Goal: Information Seeking & Learning: Learn about a topic

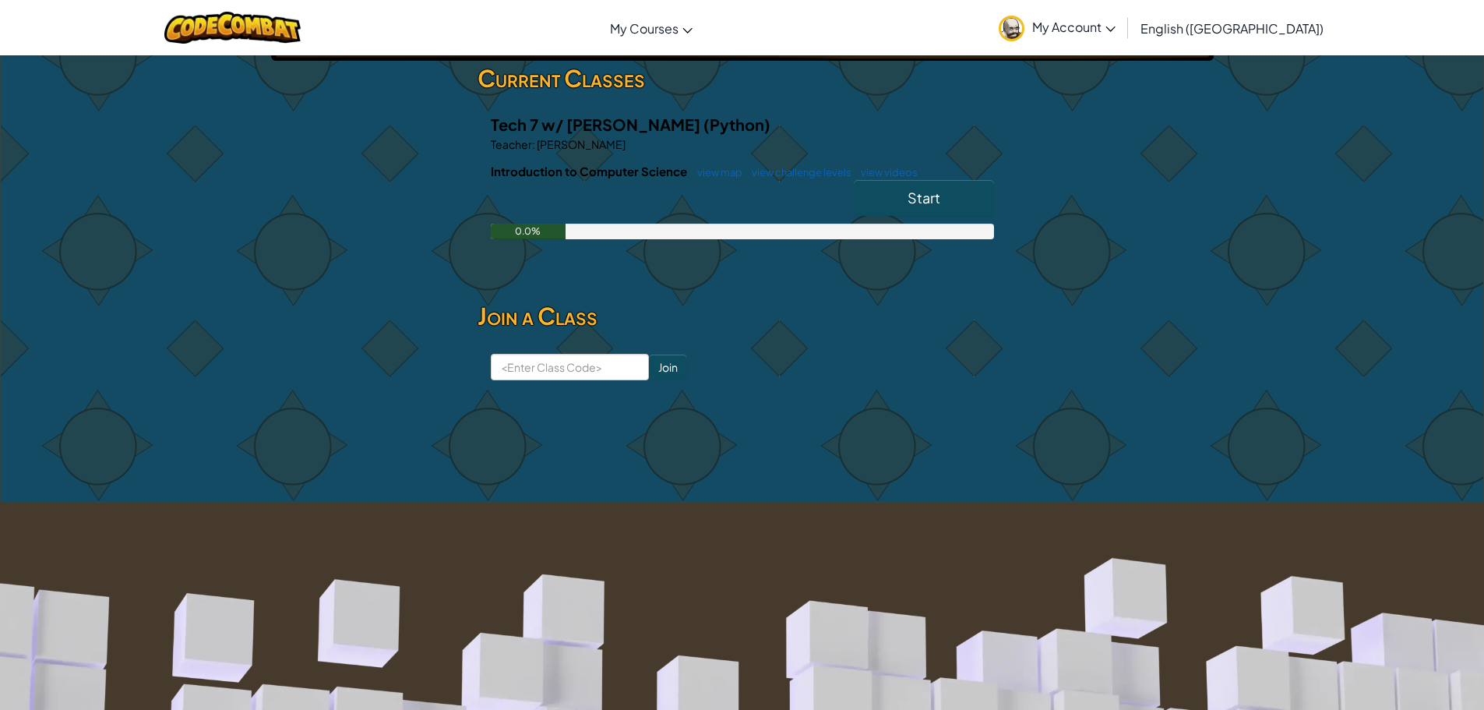
scroll to position [293, 0]
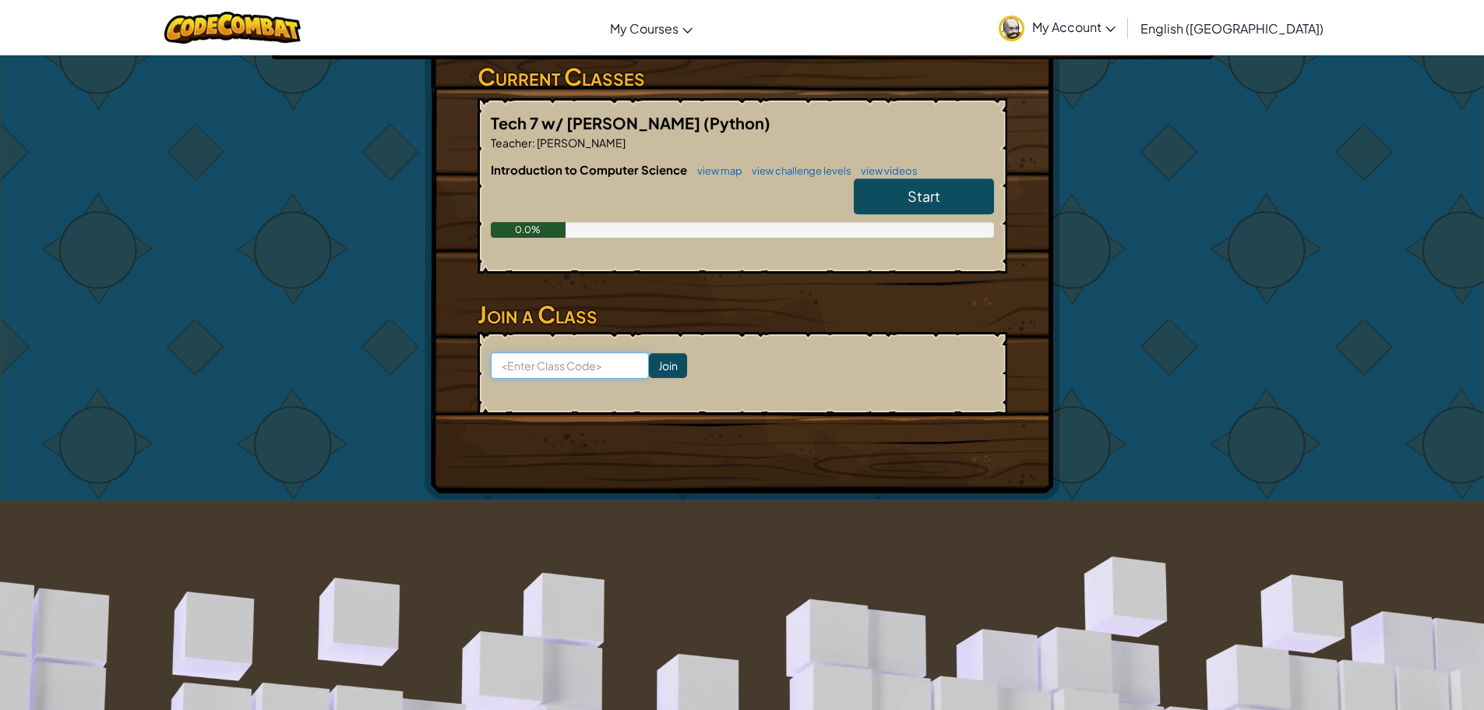
click at [585, 352] on input at bounding box center [570, 365] width 158 height 26
click at [521, 352] on input at bounding box center [570, 365] width 158 height 26
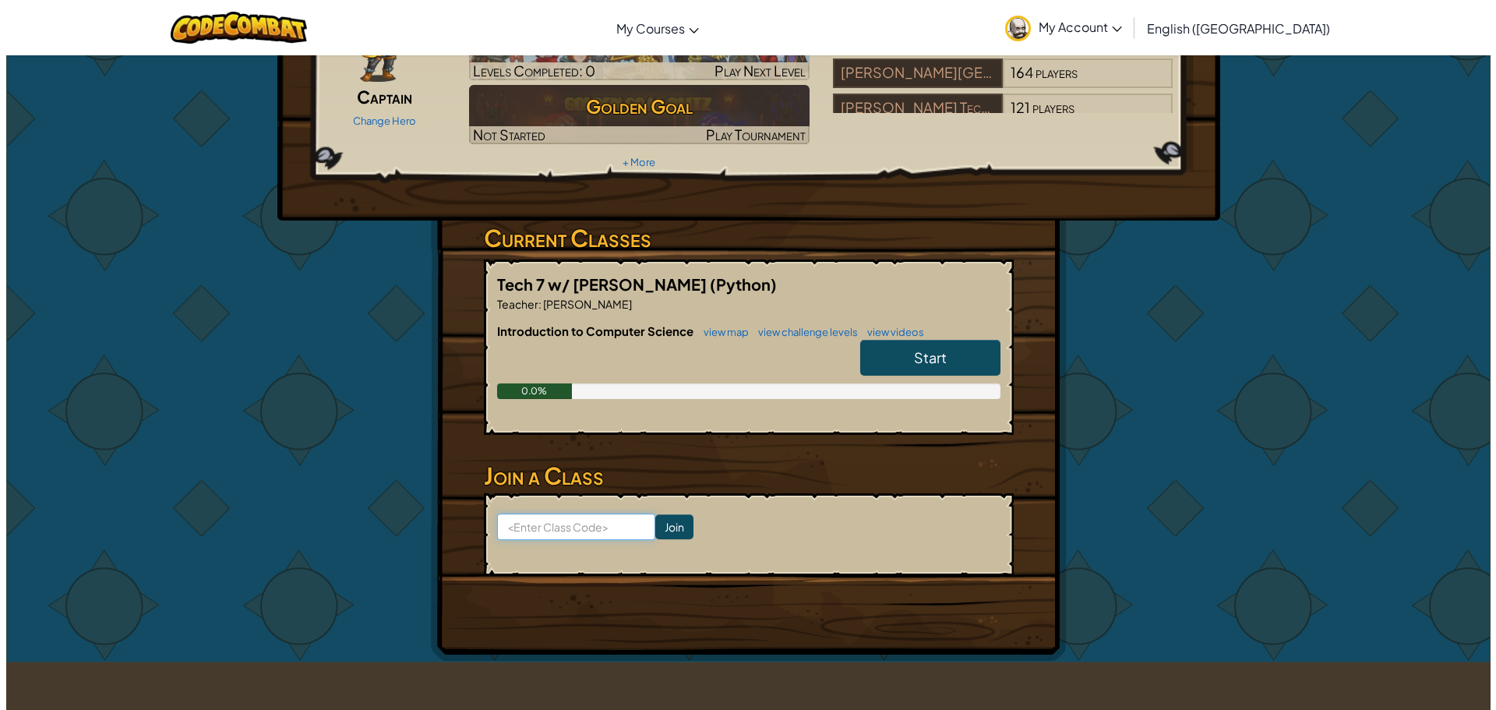
scroll to position [0, 0]
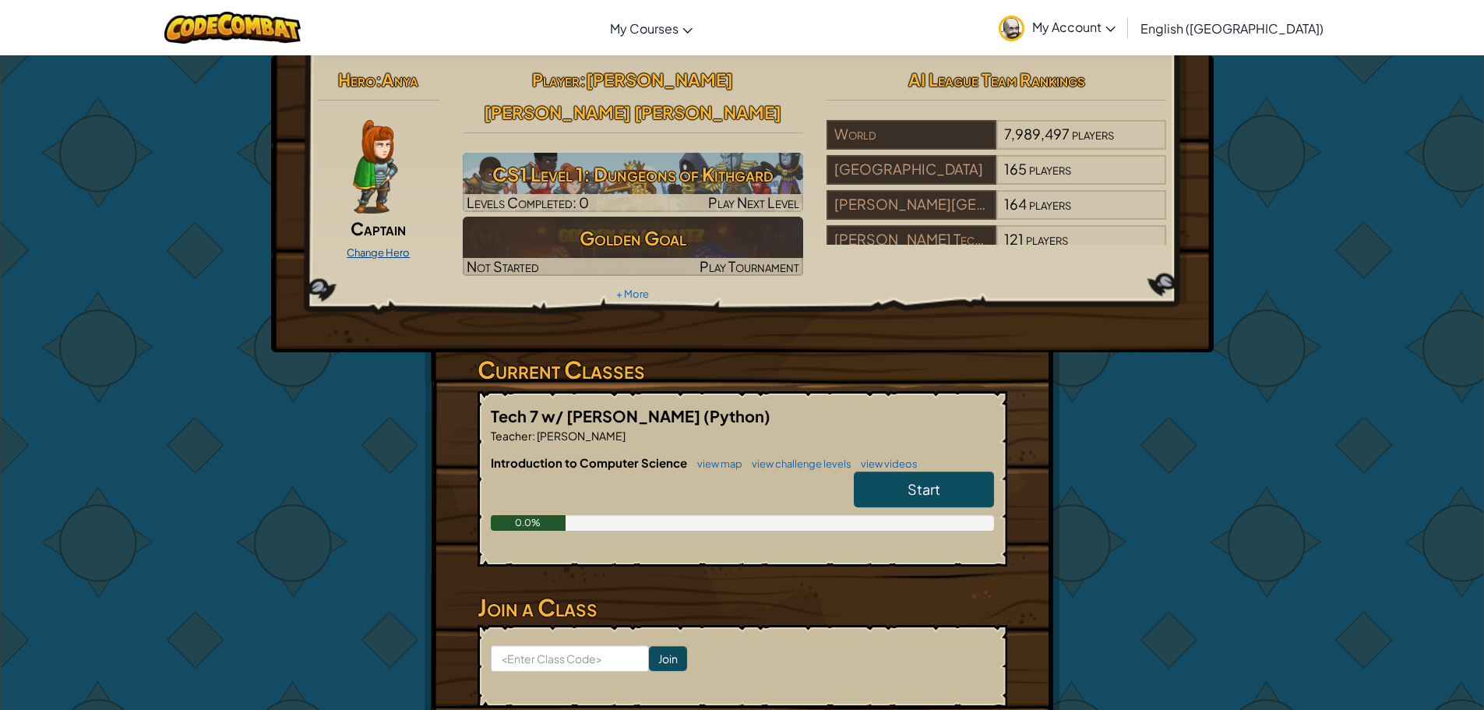
click at [398, 249] on link "Change Hero" at bounding box center [378, 252] width 63 height 12
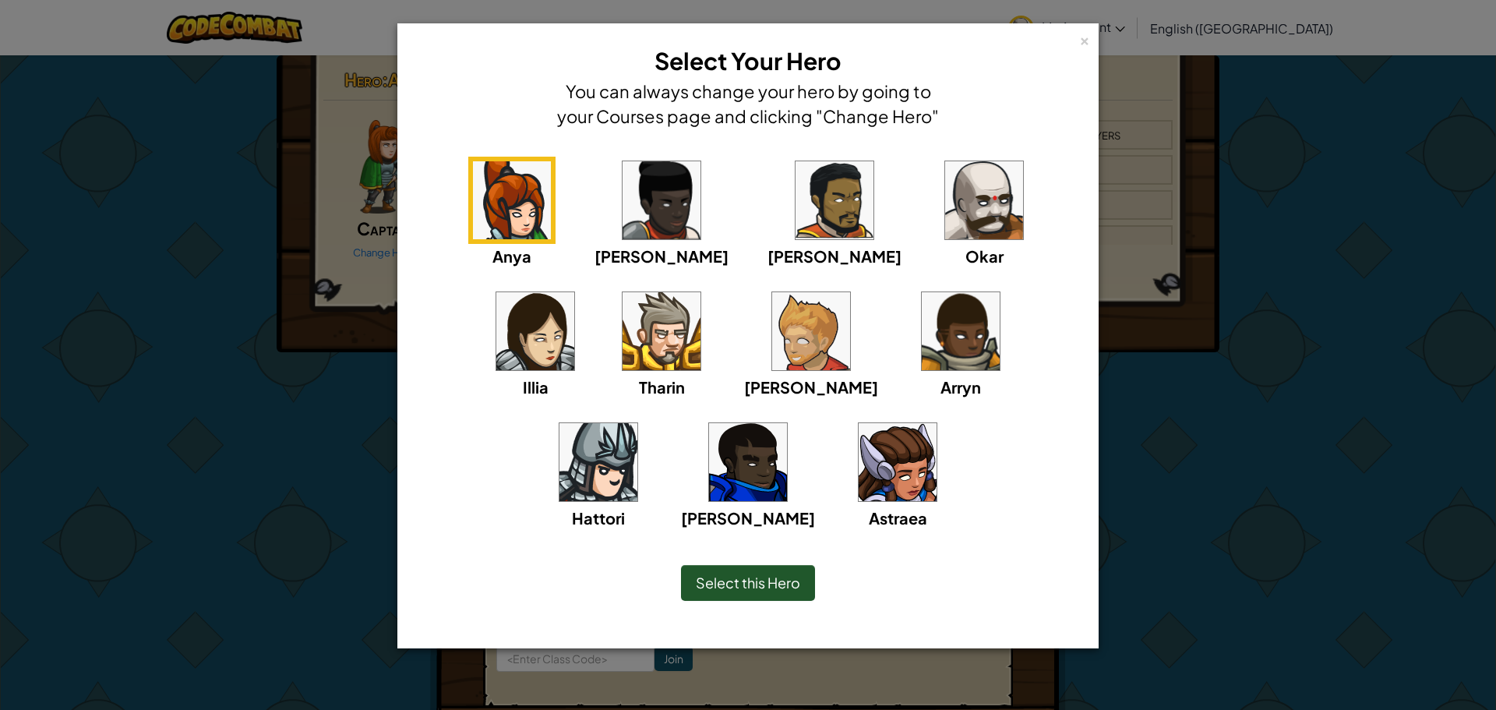
click at [623, 319] on img at bounding box center [662, 331] width 78 height 78
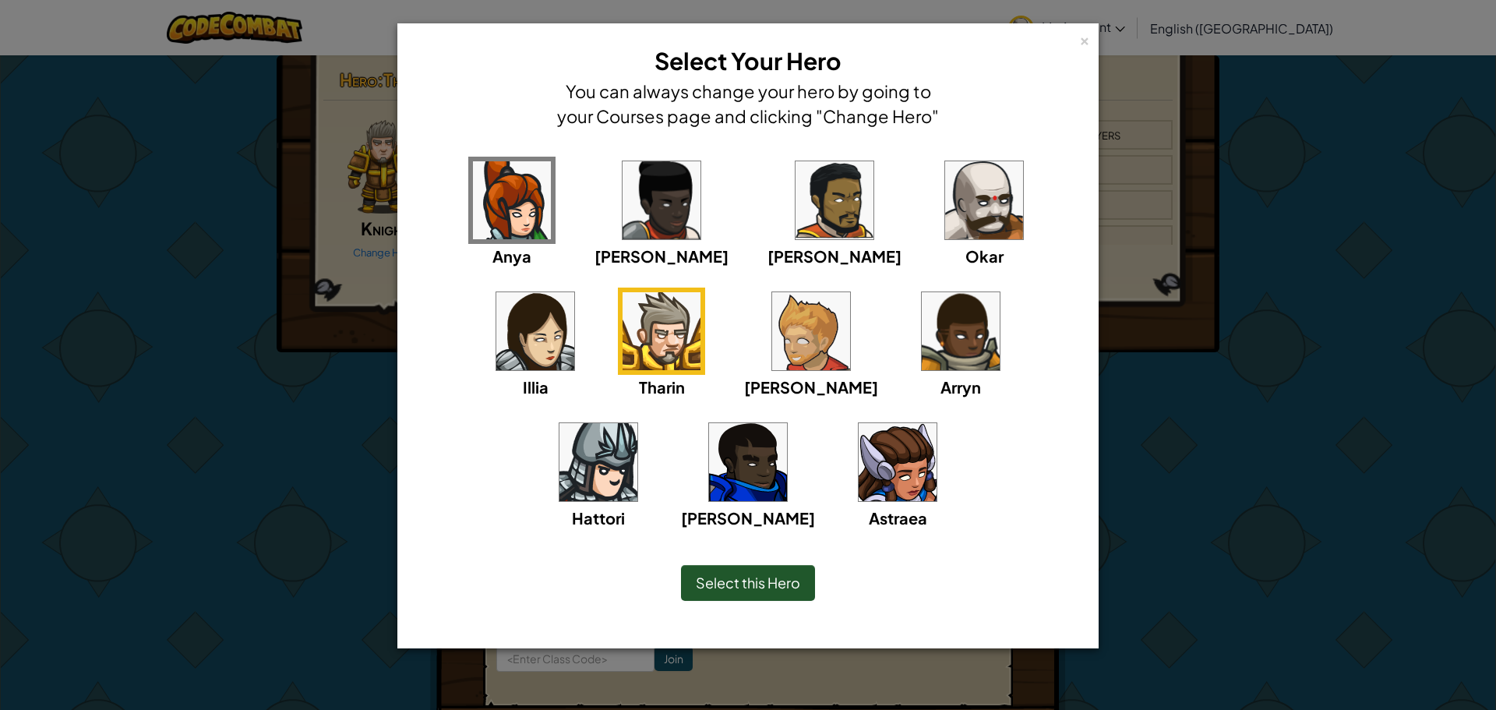
click at [945, 202] on img at bounding box center [984, 200] width 78 height 78
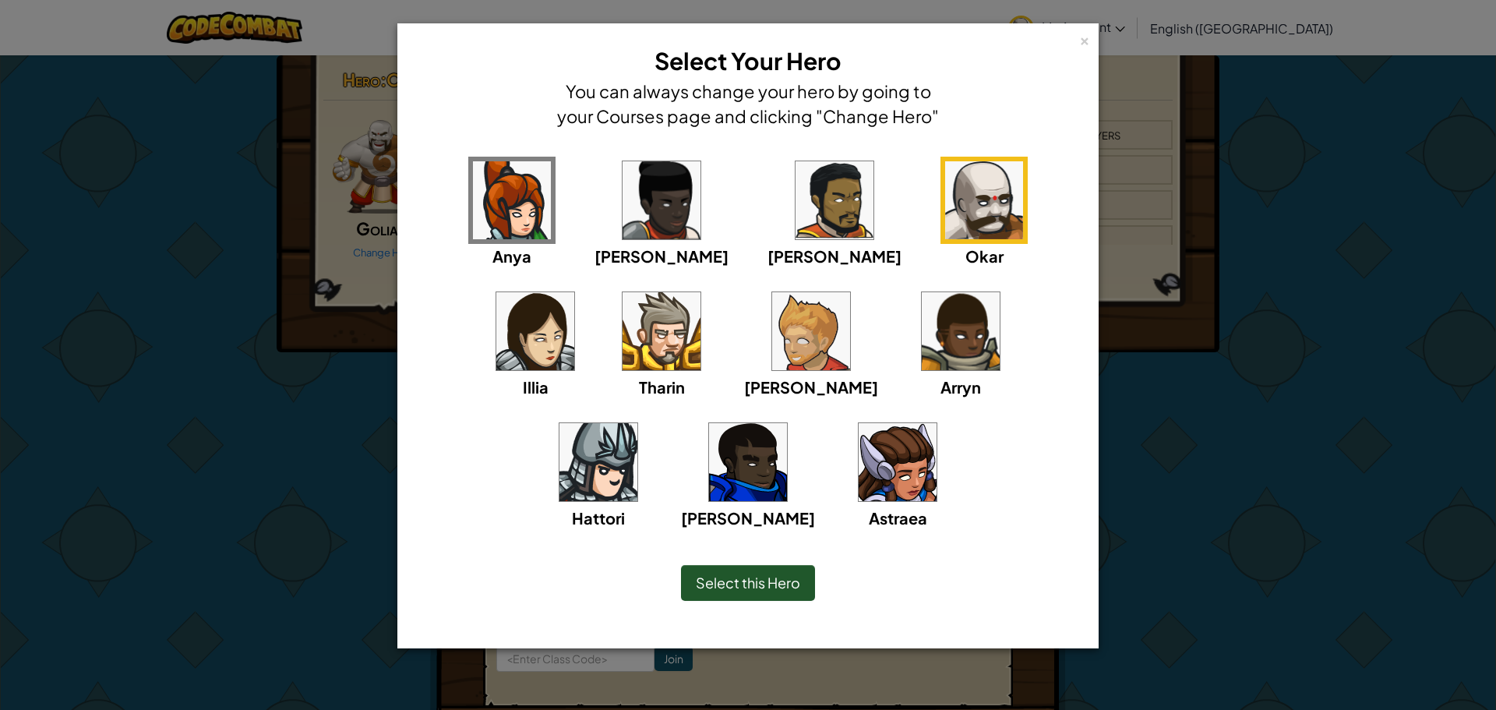
drag, startPoint x: 0, startPoint y: 415, endPoint x: 4, endPoint y: 438, distance: 23.7
click at [2, 437] on div "× Select Your Hero You can always change your hero by going to your Courses pag…" at bounding box center [748, 355] width 1496 height 710
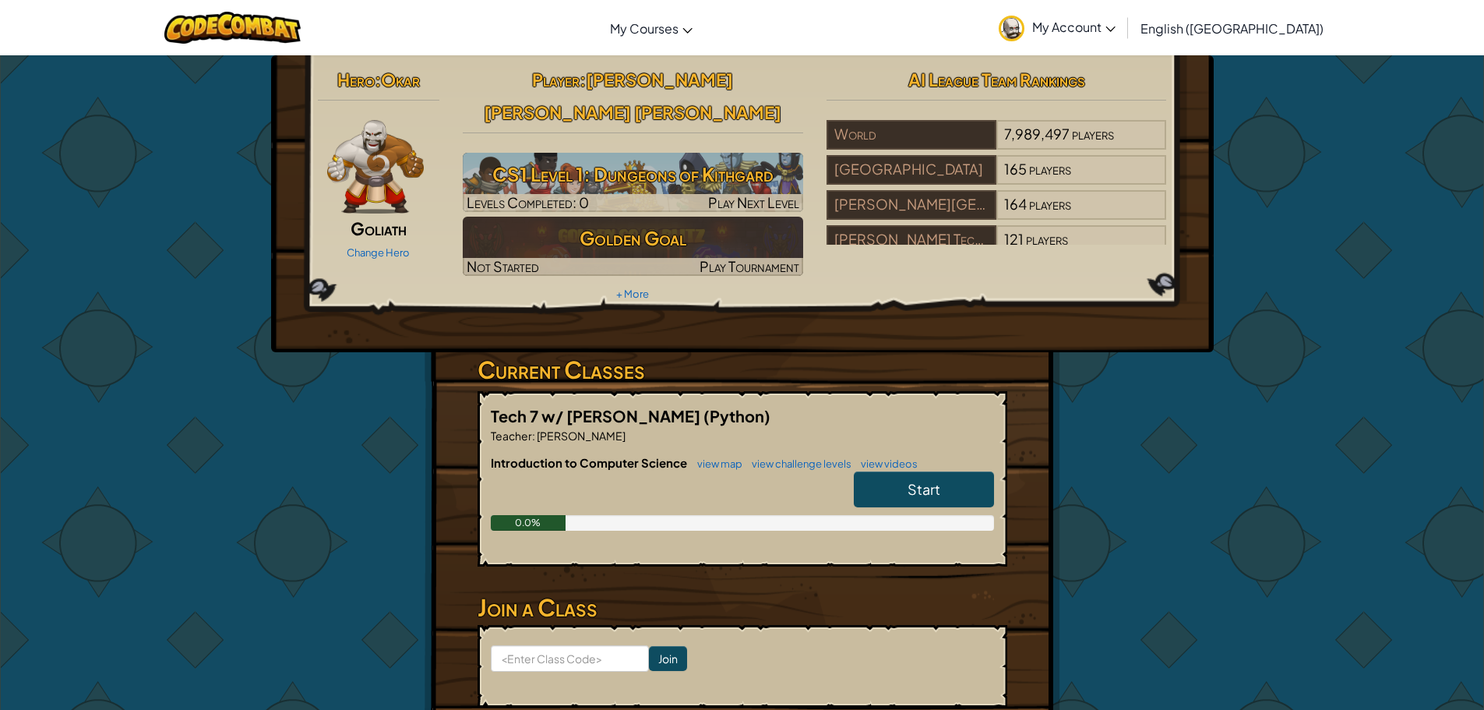
click at [378, 243] on div "Change Hero" at bounding box center [379, 251] width 122 height 25
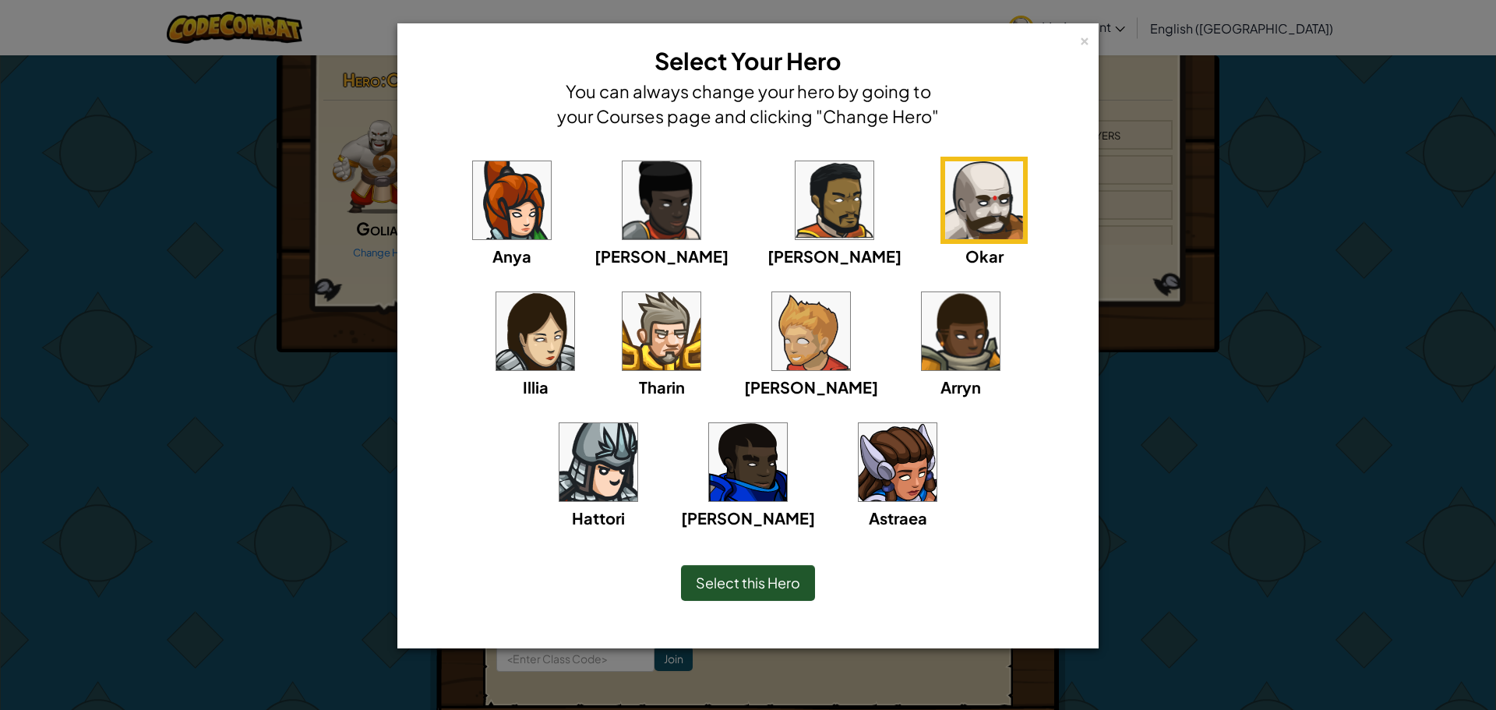
click at [246, 281] on div "× Select Your Hero You can always change your hero by going to your Courses pag…" at bounding box center [748, 355] width 1496 height 710
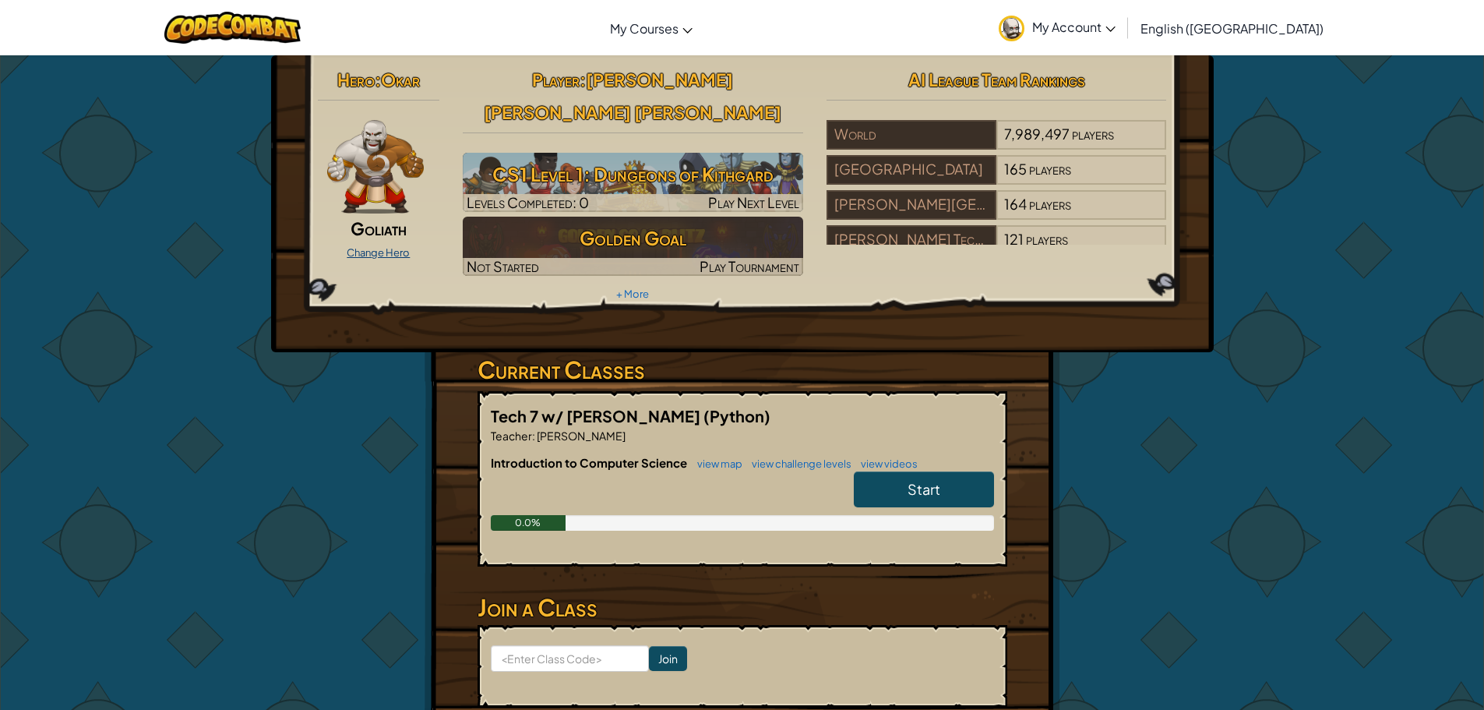
click at [381, 256] on link "Change Hero" at bounding box center [378, 252] width 63 height 12
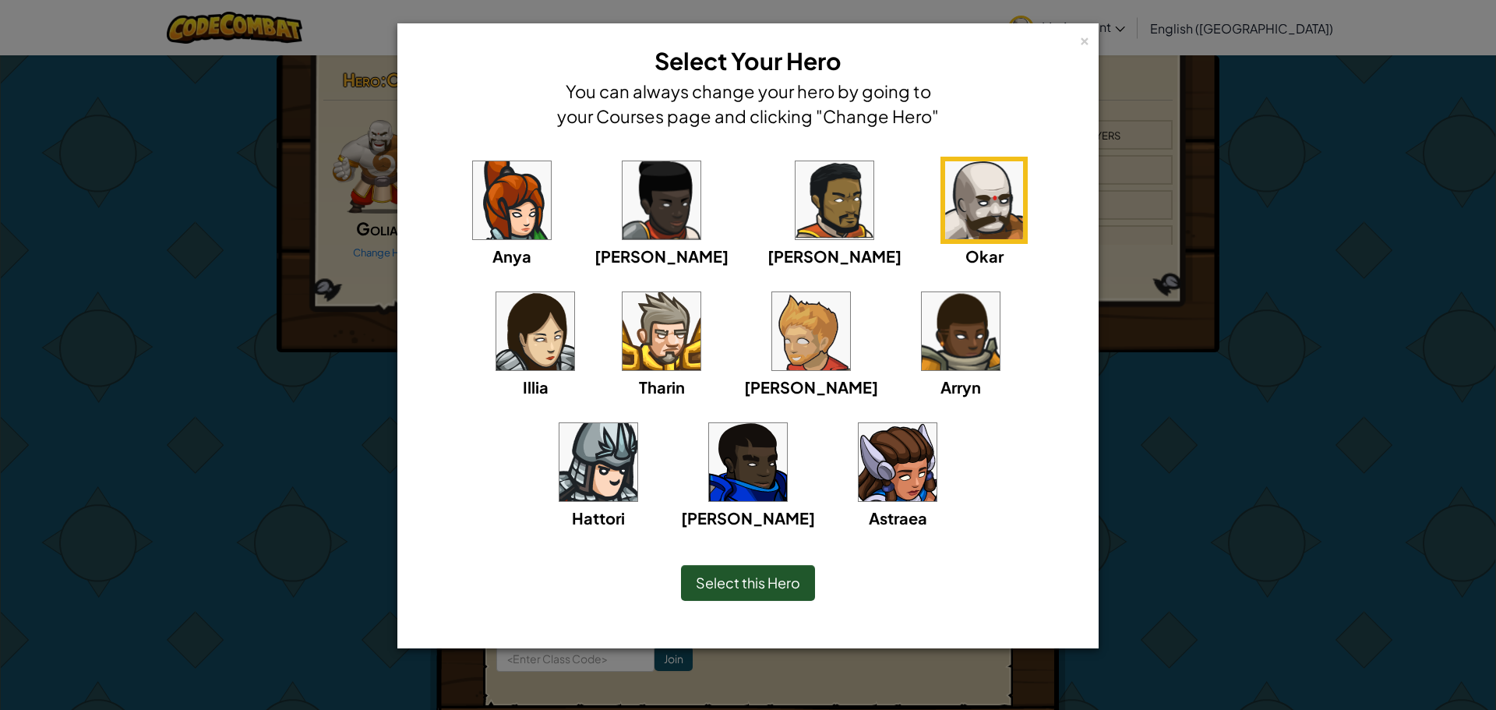
click at [772, 344] on img at bounding box center [811, 331] width 78 height 78
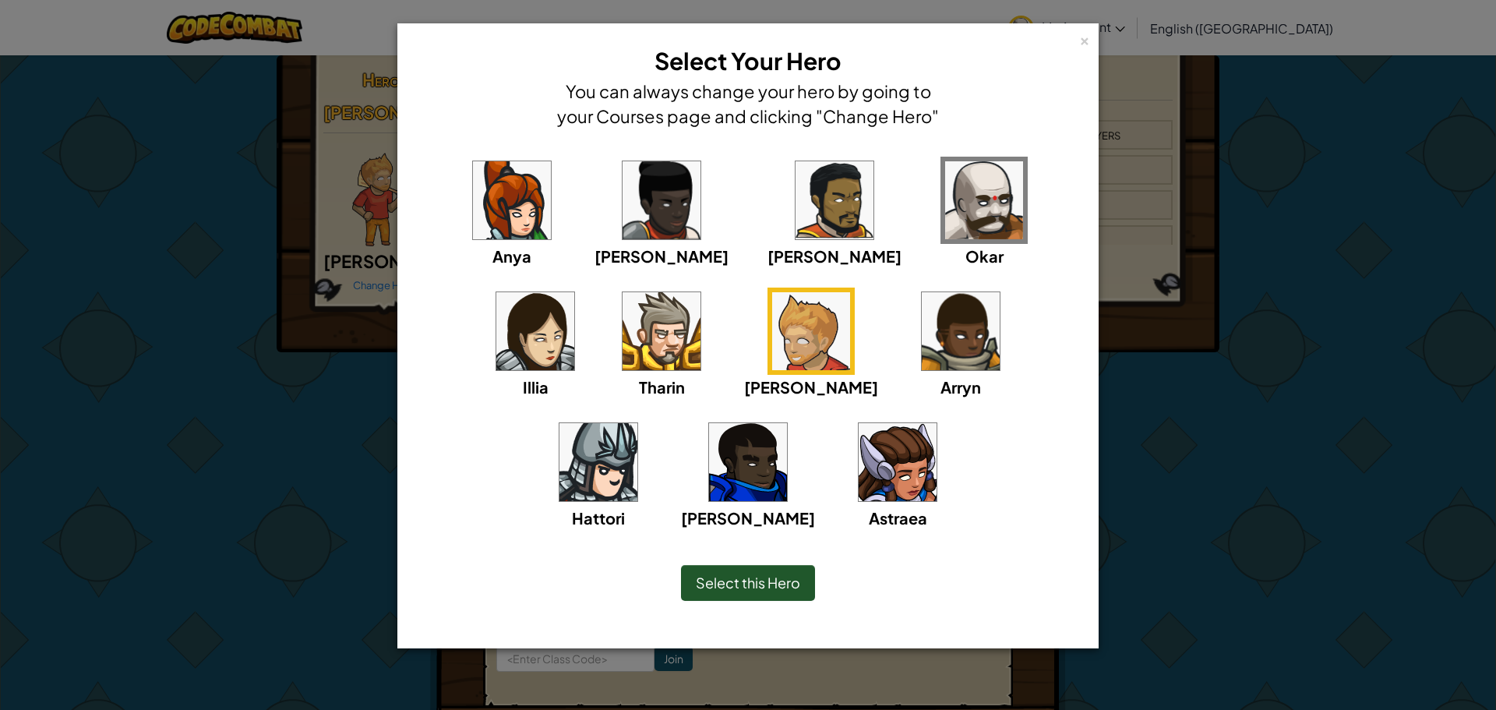
click at [623, 338] on img at bounding box center [662, 331] width 78 height 78
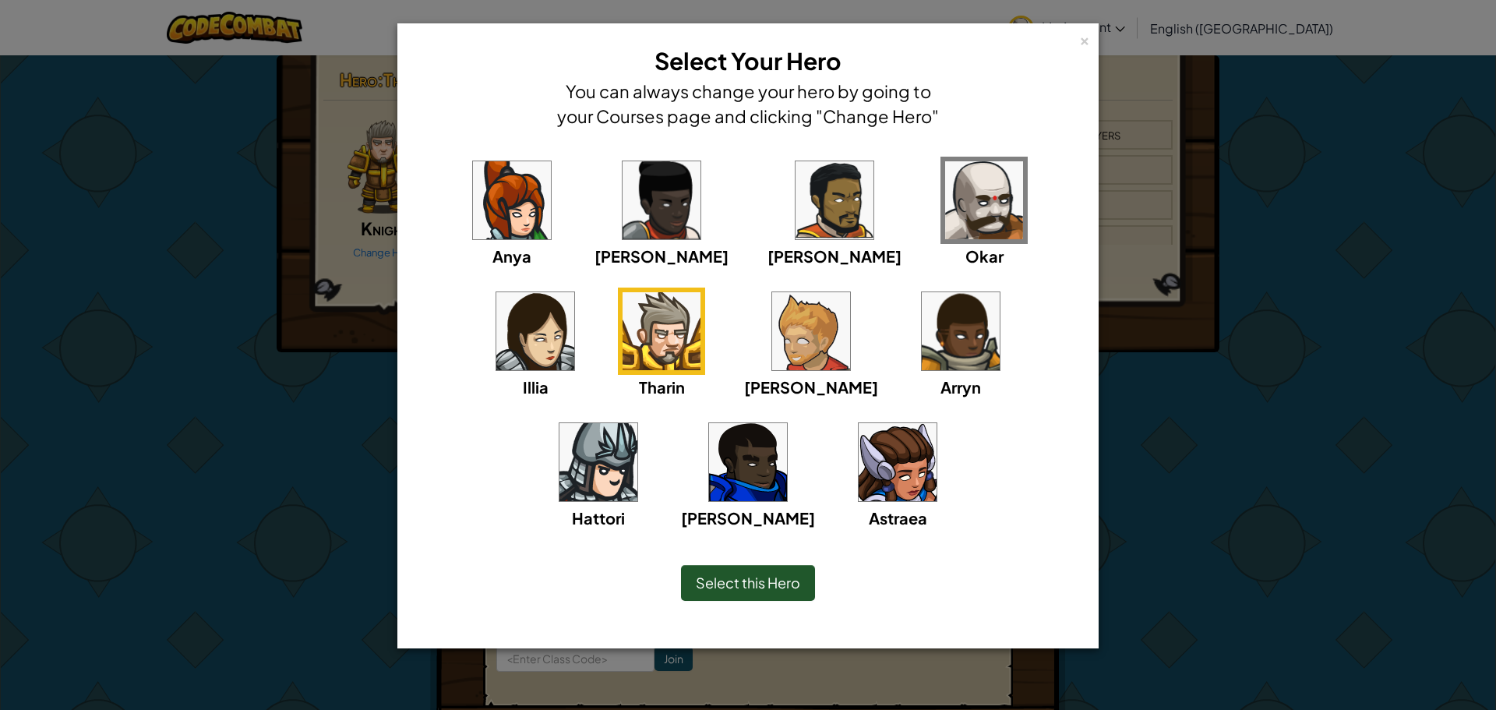
click at [808, 245] on div "Anya [PERSON_NAME] [PERSON_NAME] [PERSON_NAME] Arryn [PERSON_NAME]" at bounding box center [748, 353] width 653 height 393
click at [945, 205] on img at bounding box center [984, 200] width 78 height 78
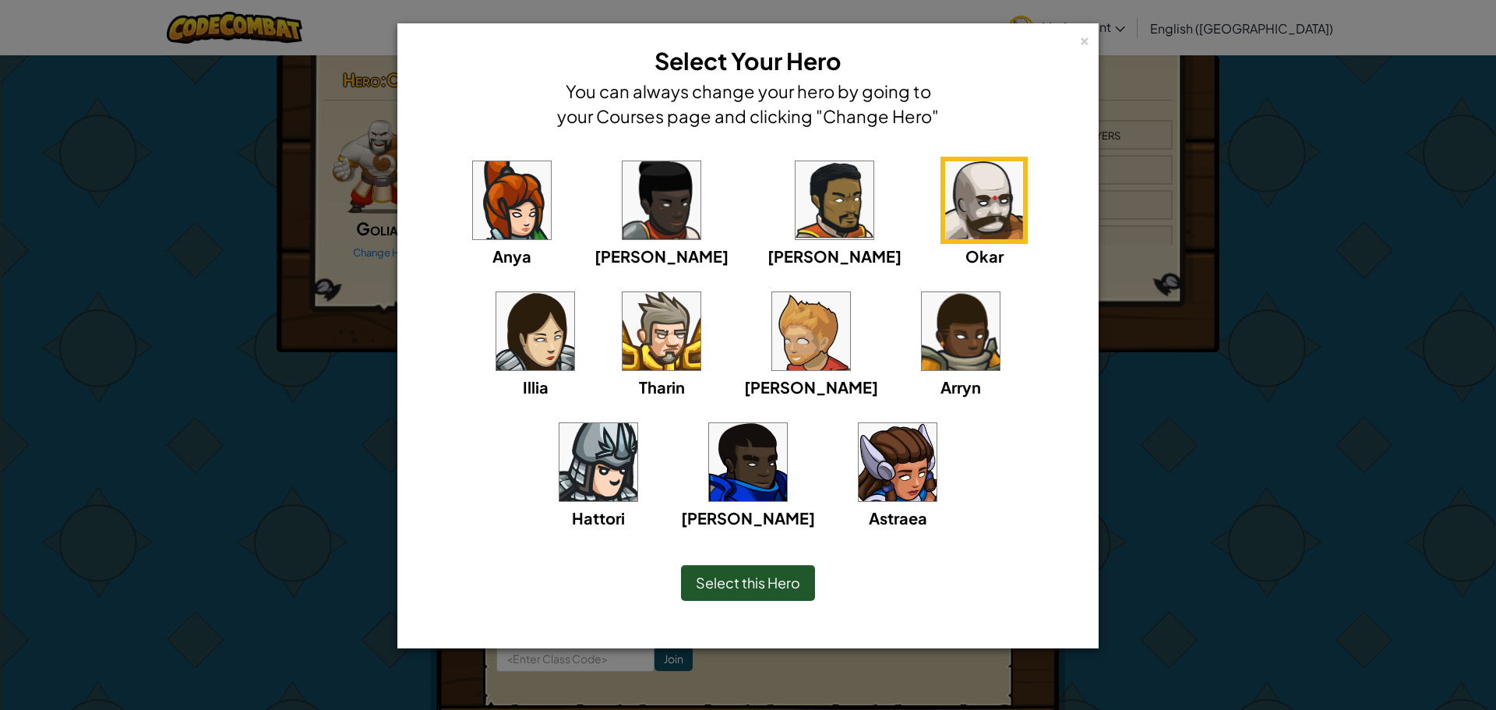
click at [780, 566] on div "Select this Hero" at bounding box center [748, 583] width 134 height 36
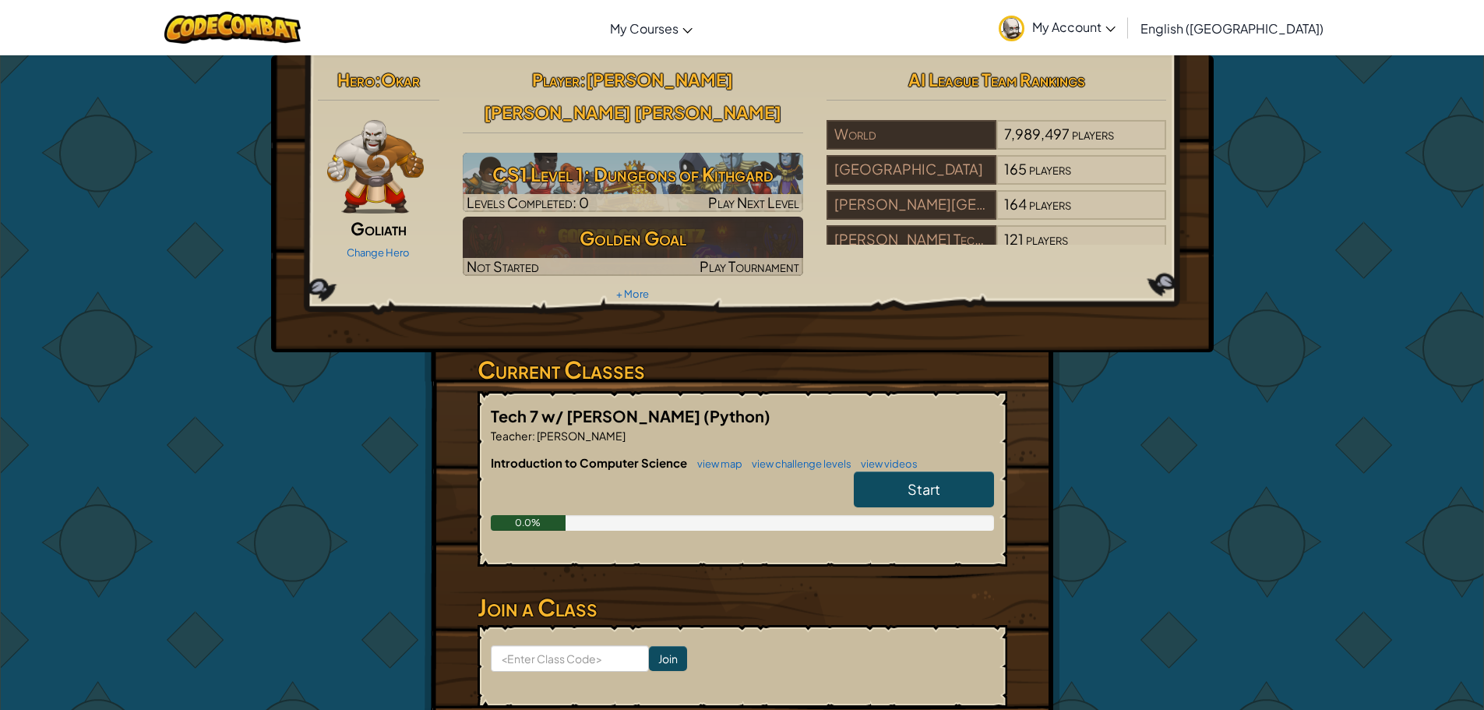
click at [902, 471] on link "Start" at bounding box center [924, 489] width 140 height 36
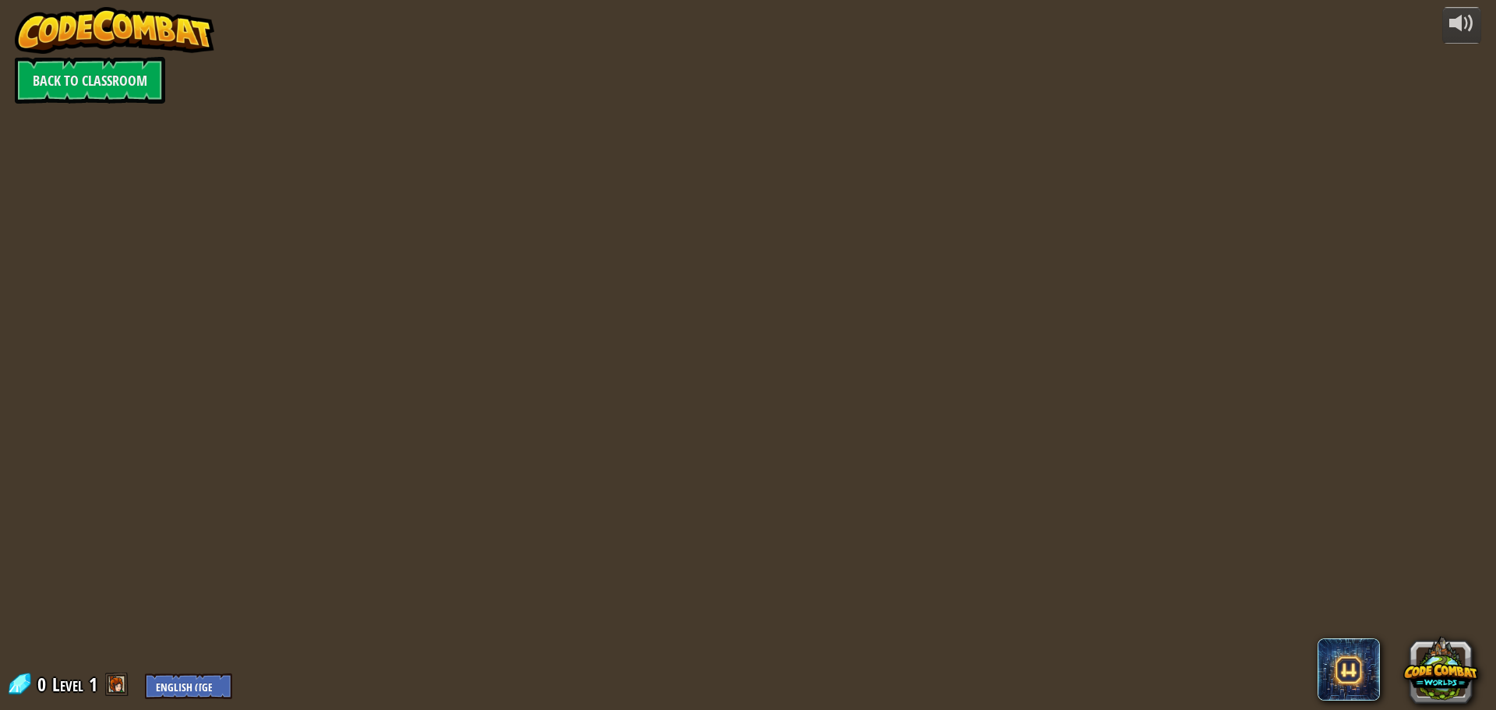
click at [480, 443] on div at bounding box center [748, 355] width 1086 height 710
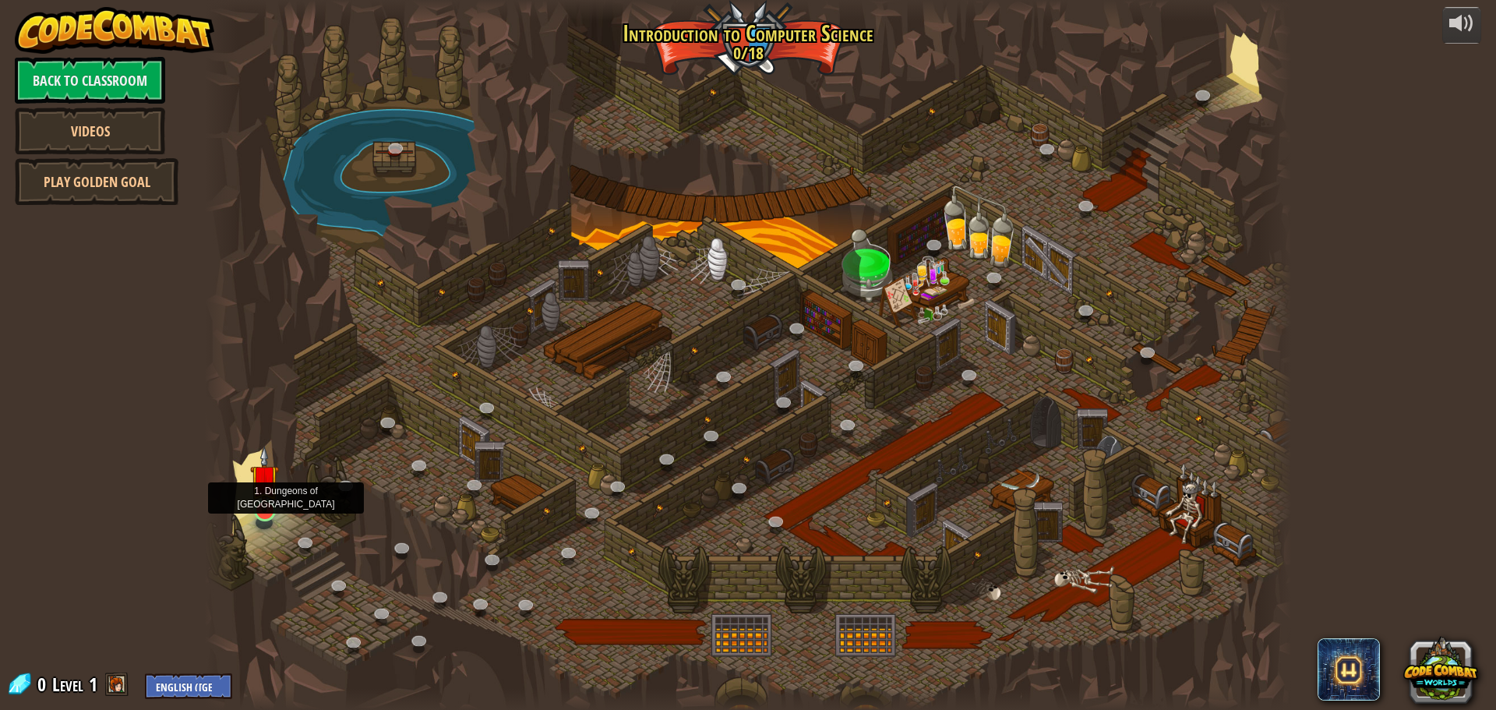
click at [268, 508] on img at bounding box center [264, 479] width 29 height 66
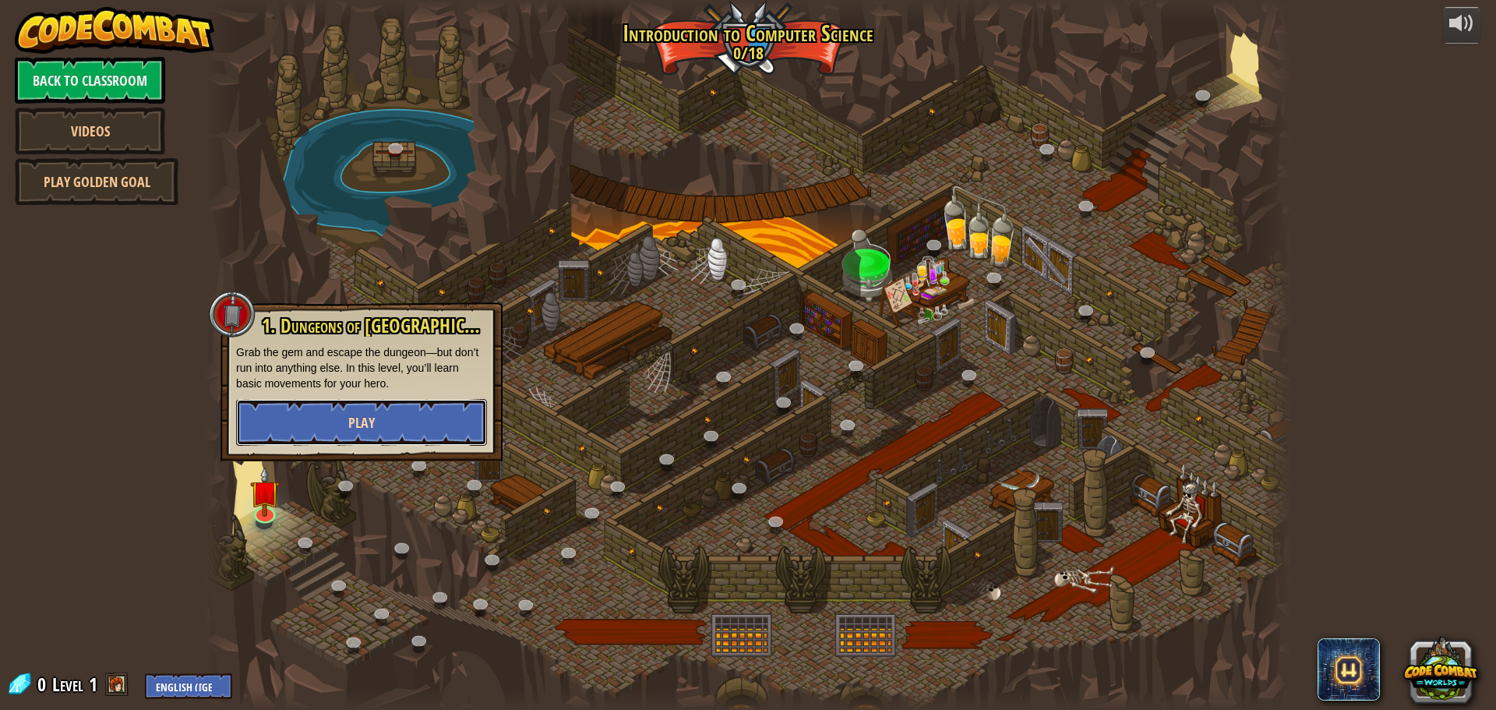
click at [389, 411] on button "Play" at bounding box center [361, 422] width 251 height 47
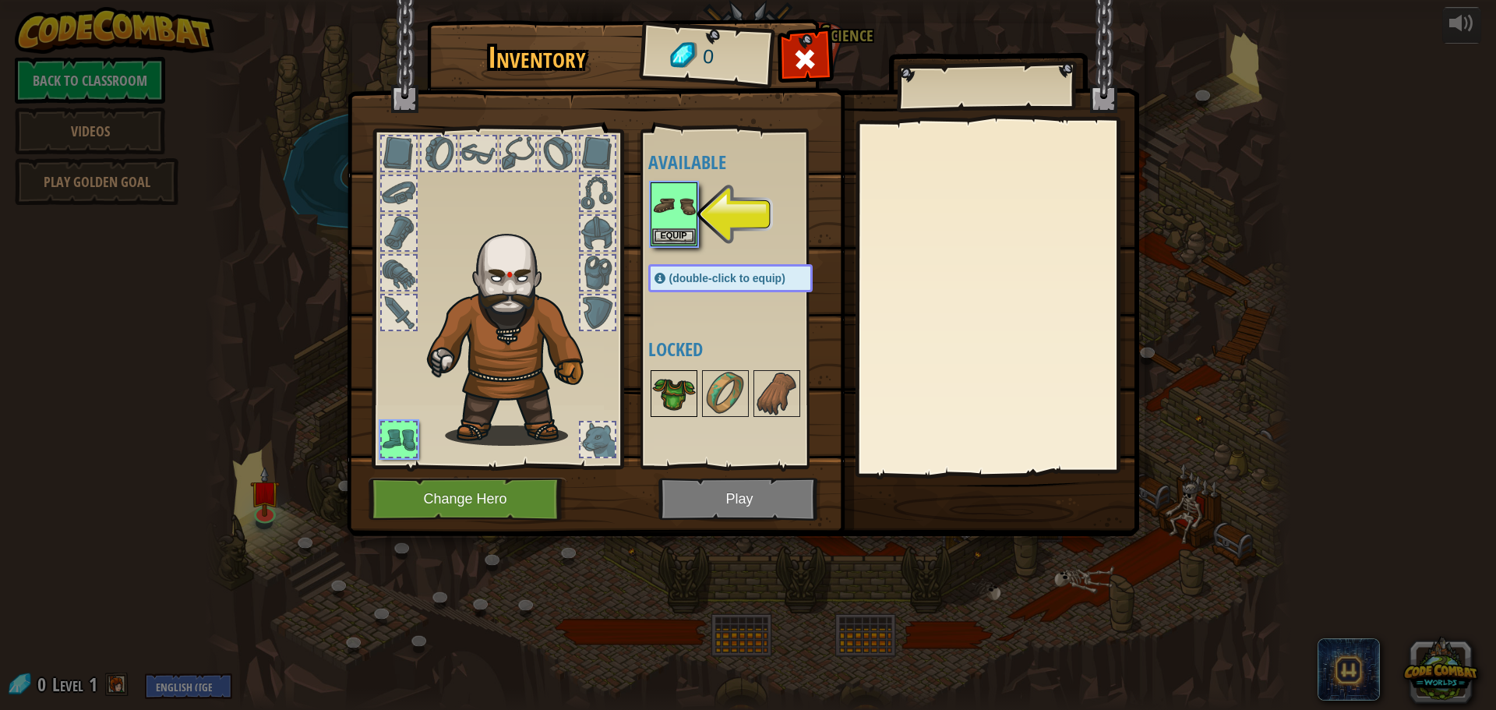
click at [691, 392] on img at bounding box center [674, 394] width 44 height 44
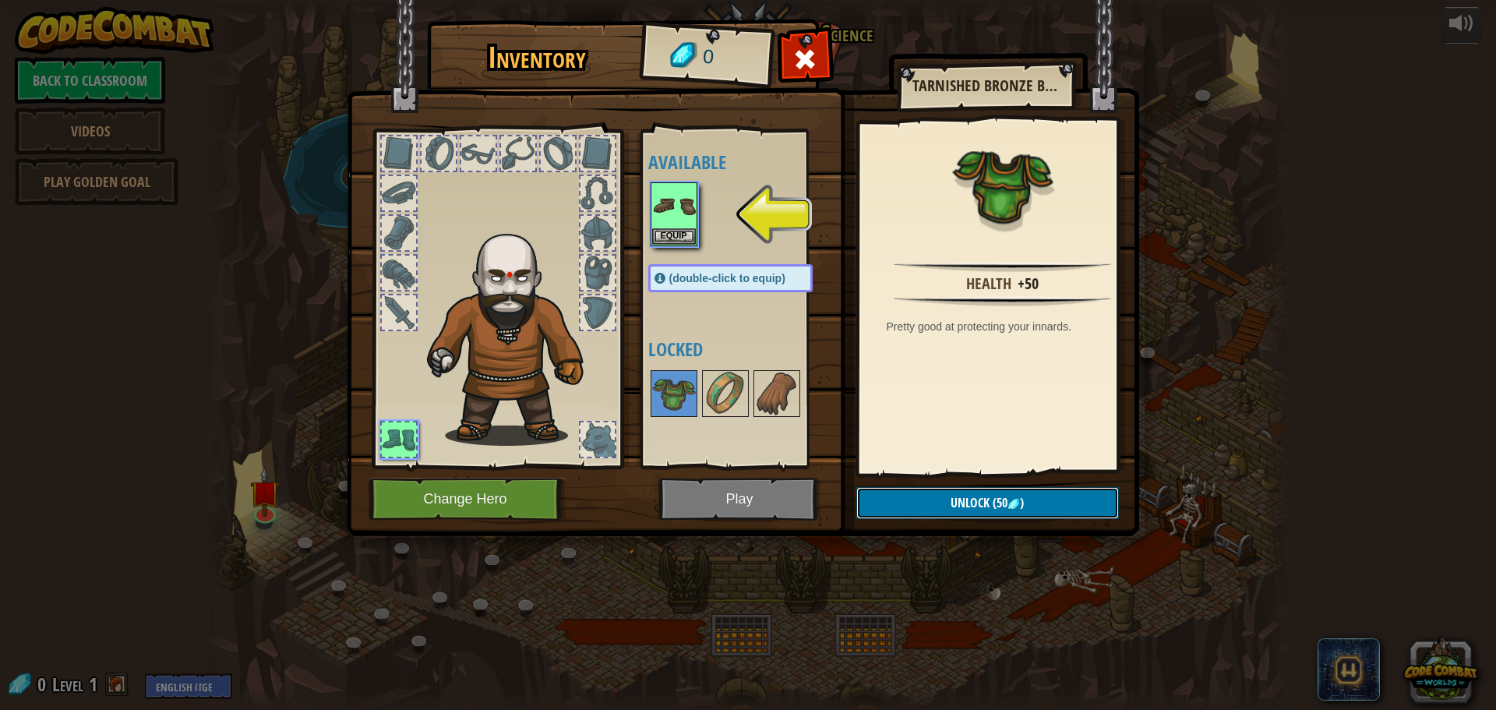
click at [993, 506] on span "(50" at bounding box center [999, 502] width 18 height 17
click at [668, 238] on button "Equip" at bounding box center [674, 236] width 44 height 16
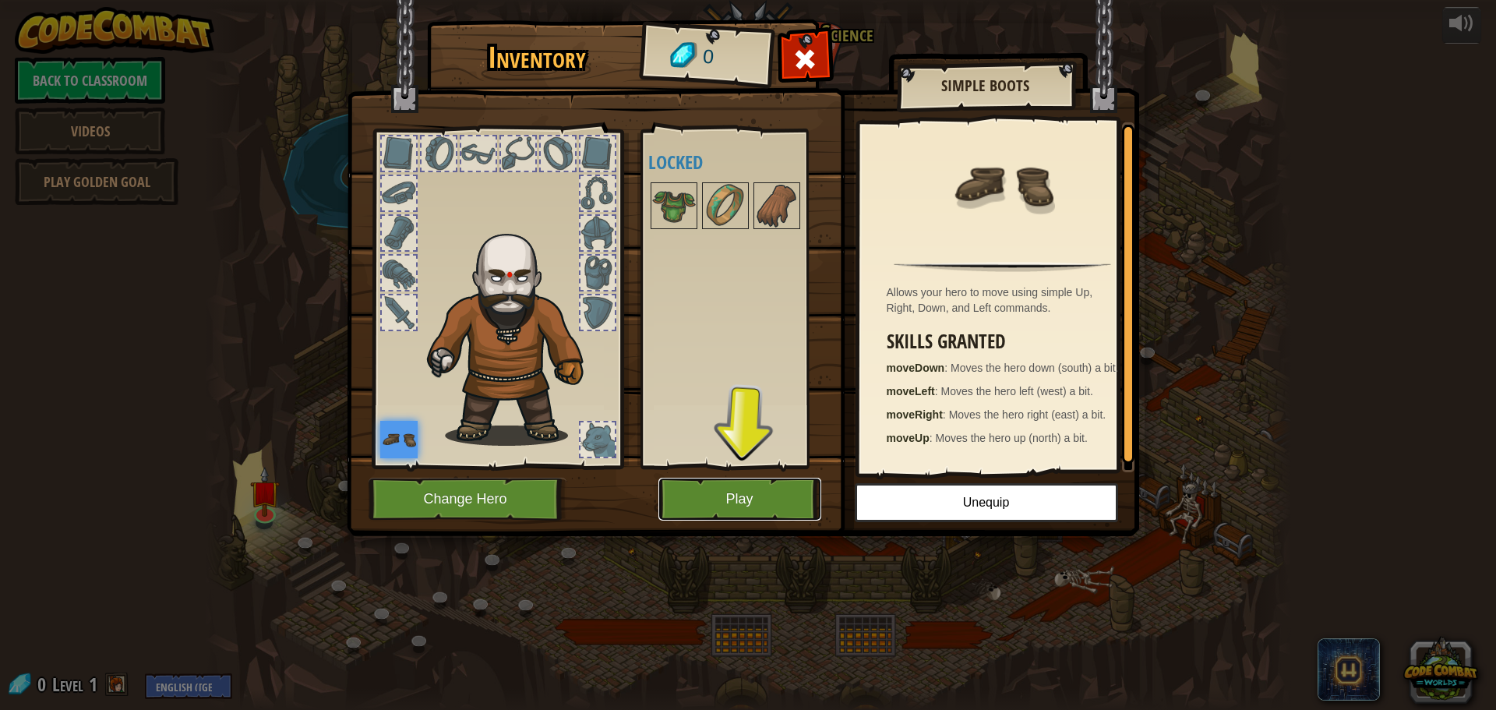
click at [711, 506] on button "Play" at bounding box center [739, 499] width 163 height 43
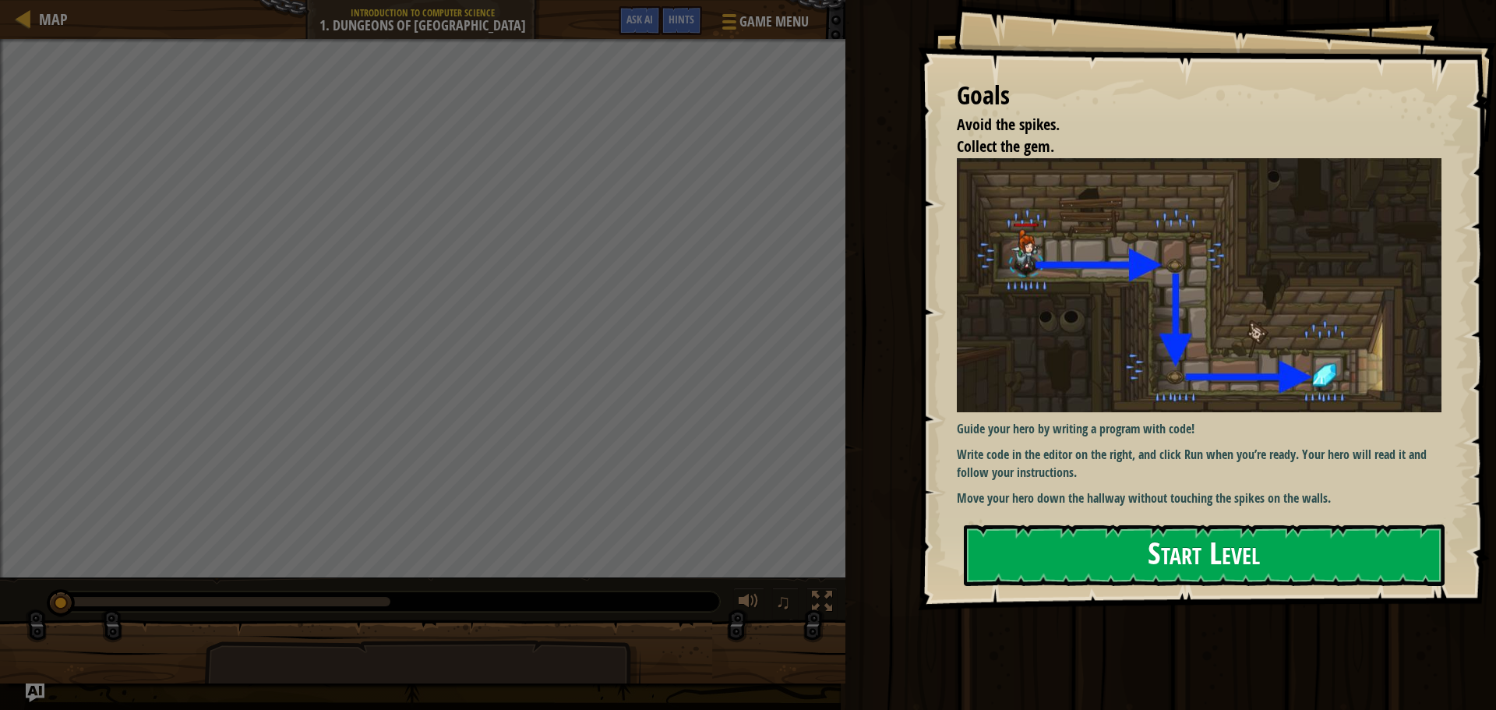
click at [1227, 542] on button "Start Level" at bounding box center [1204, 555] width 481 height 62
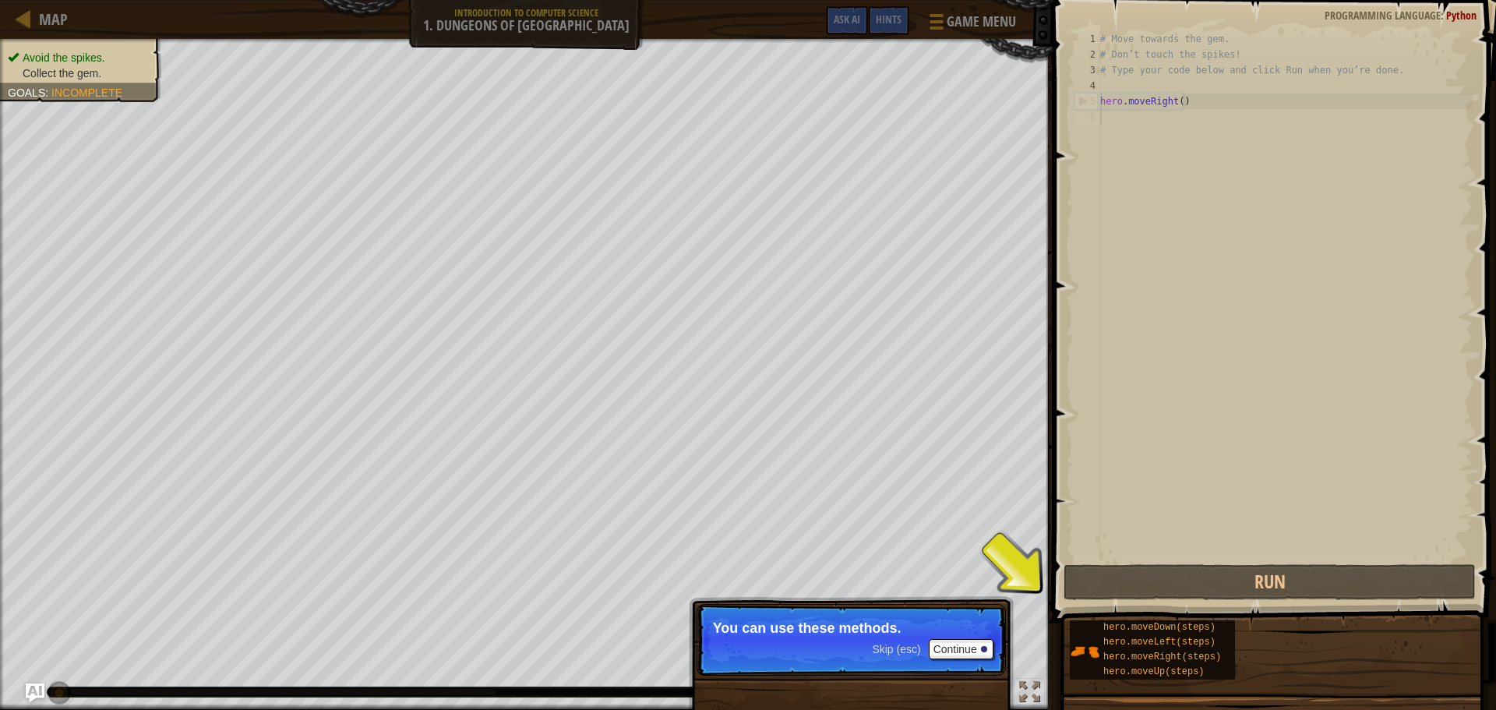
click at [934, 625] on p "You can use these methods." at bounding box center [851, 628] width 277 height 16
click at [979, 644] on button "Continue" at bounding box center [961, 649] width 65 height 20
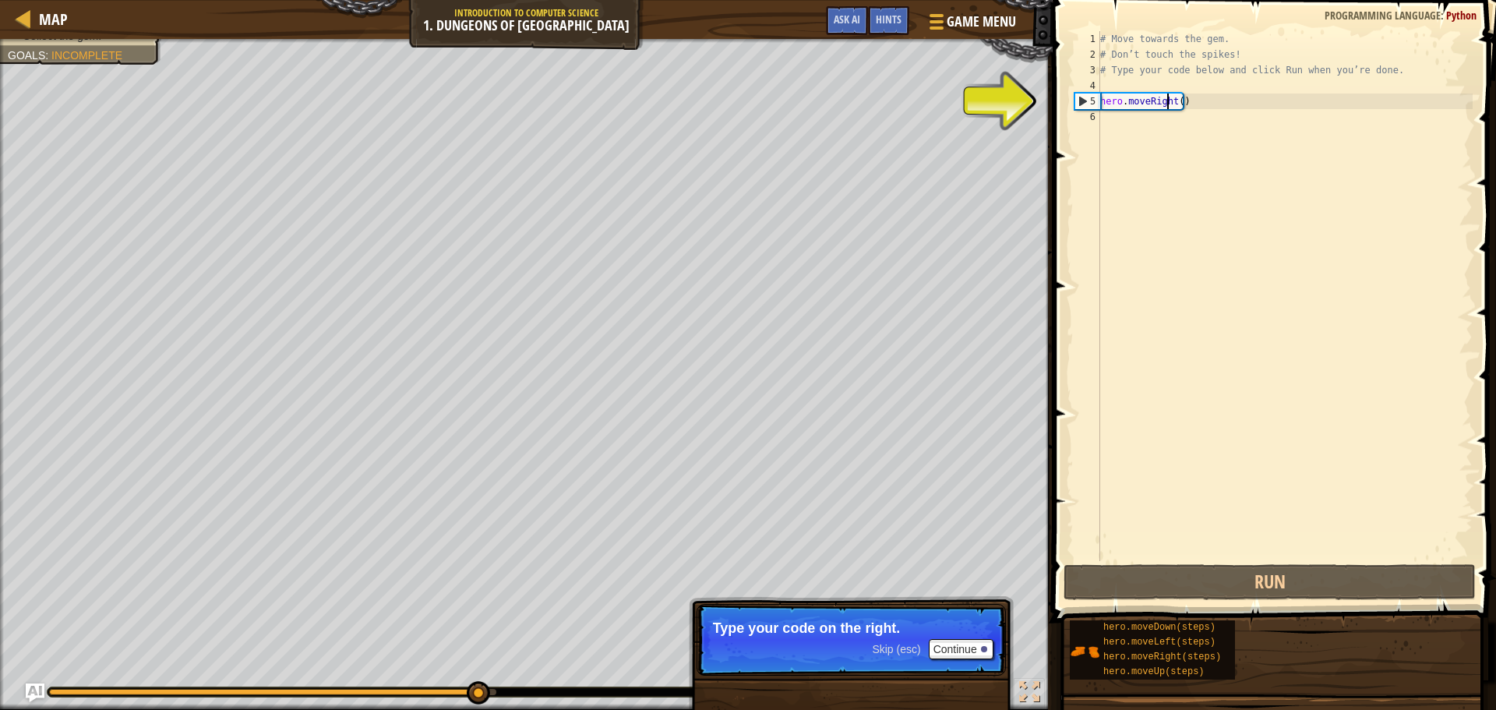
click at [1165, 100] on div "# Move towards the gem. # Don’t touch the spikes! # Type your code below and cl…" at bounding box center [1285, 311] width 376 height 561
type textarea "hero.moveRight()"
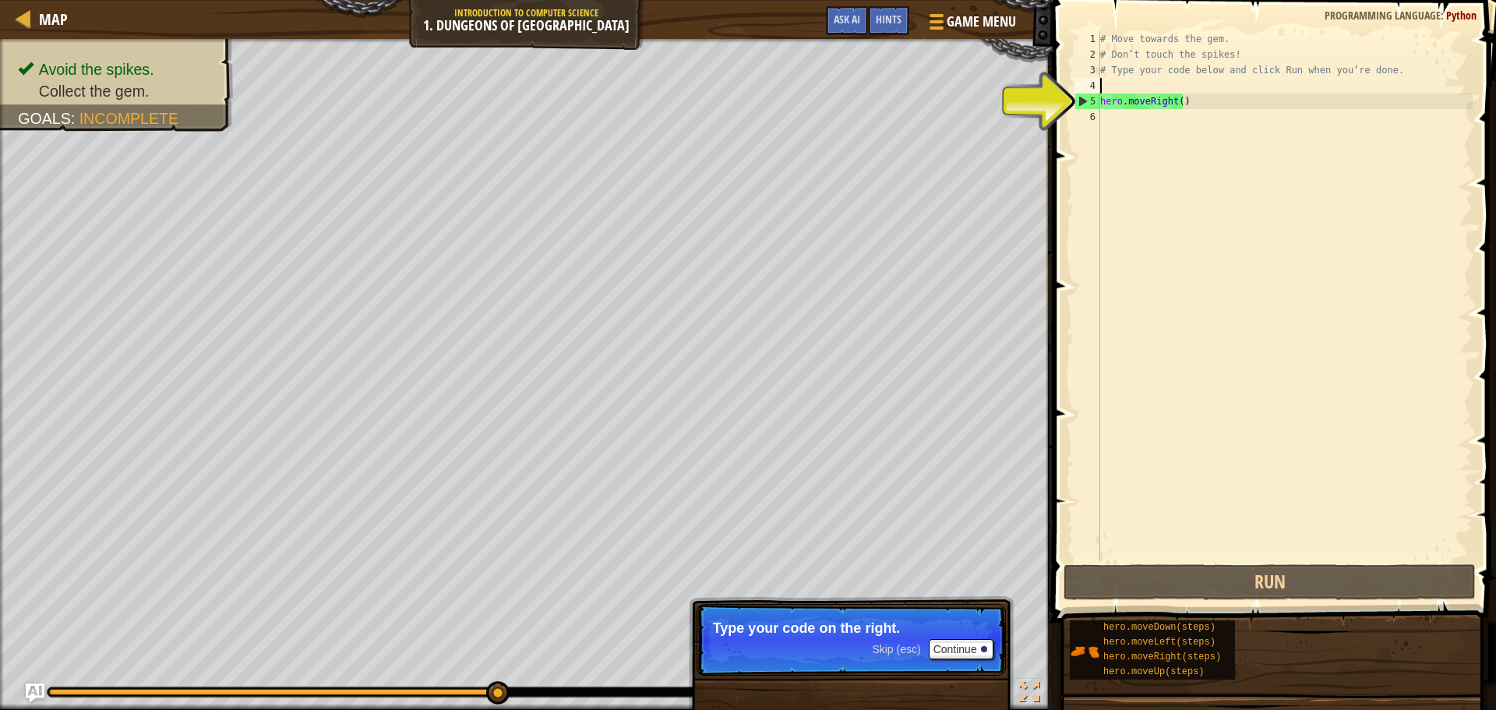
click at [1185, 89] on div "# Move towards the gem. # Don’t touch the spikes! # Type your code below and cl…" at bounding box center [1285, 311] width 376 height 561
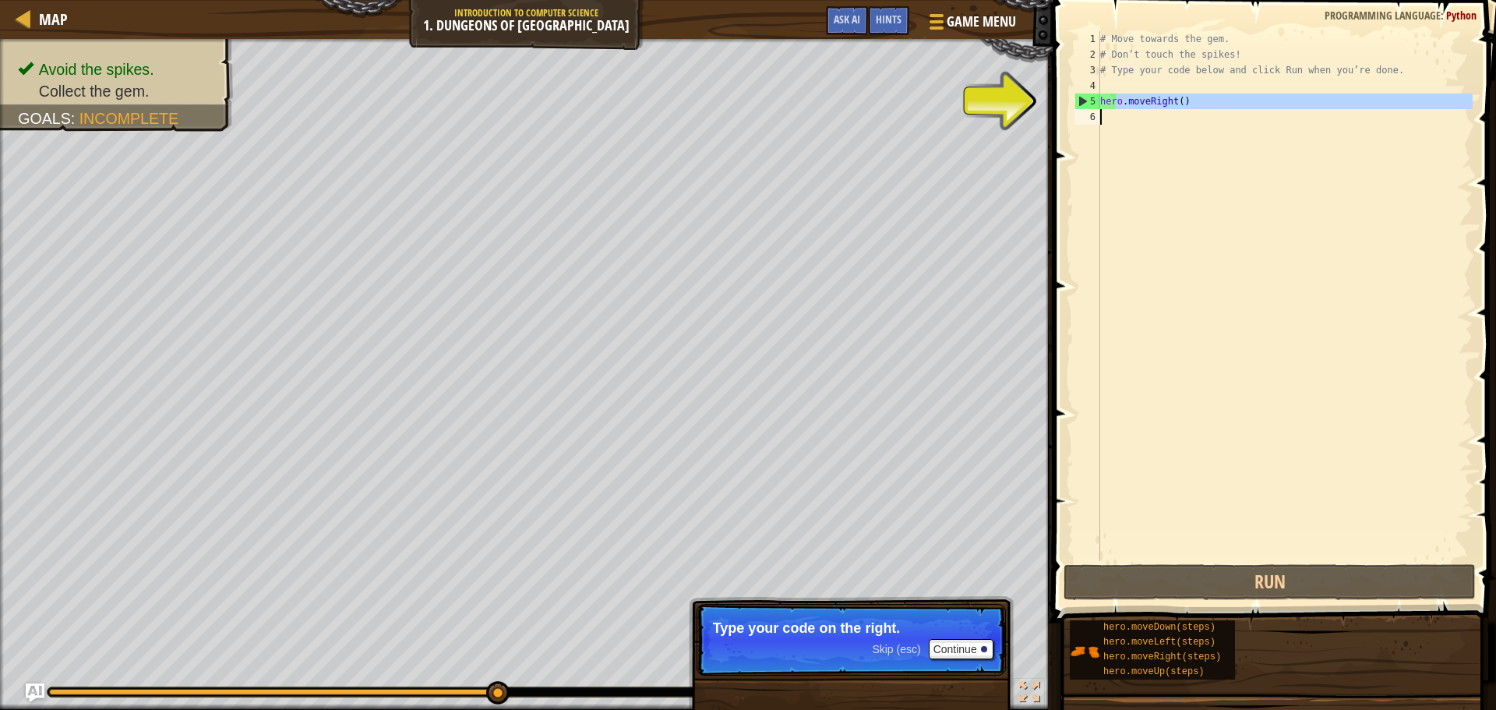
click at [1115, 112] on div "# Move towards the gem. # Don’t touch the spikes! # Type your code below and cl…" at bounding box center [1285, 311] width 376 height 561
click at [1103, 101] on div "# Move towards the gem. # Don’t touch the spikes! # Type your code below and cl…" at bounding box center [1285, 311] width 376 height 561
type textarea "hero.moveRight()"
click at [1103, 102] on div "# Move towards the gem. # Don’t touch the spikes! # Type your code below and cl…" at bounding box center [1285, 311] width 376 height 561
click at [1055, 116] on span at bounding box center [1276, 289] width 456 height 669
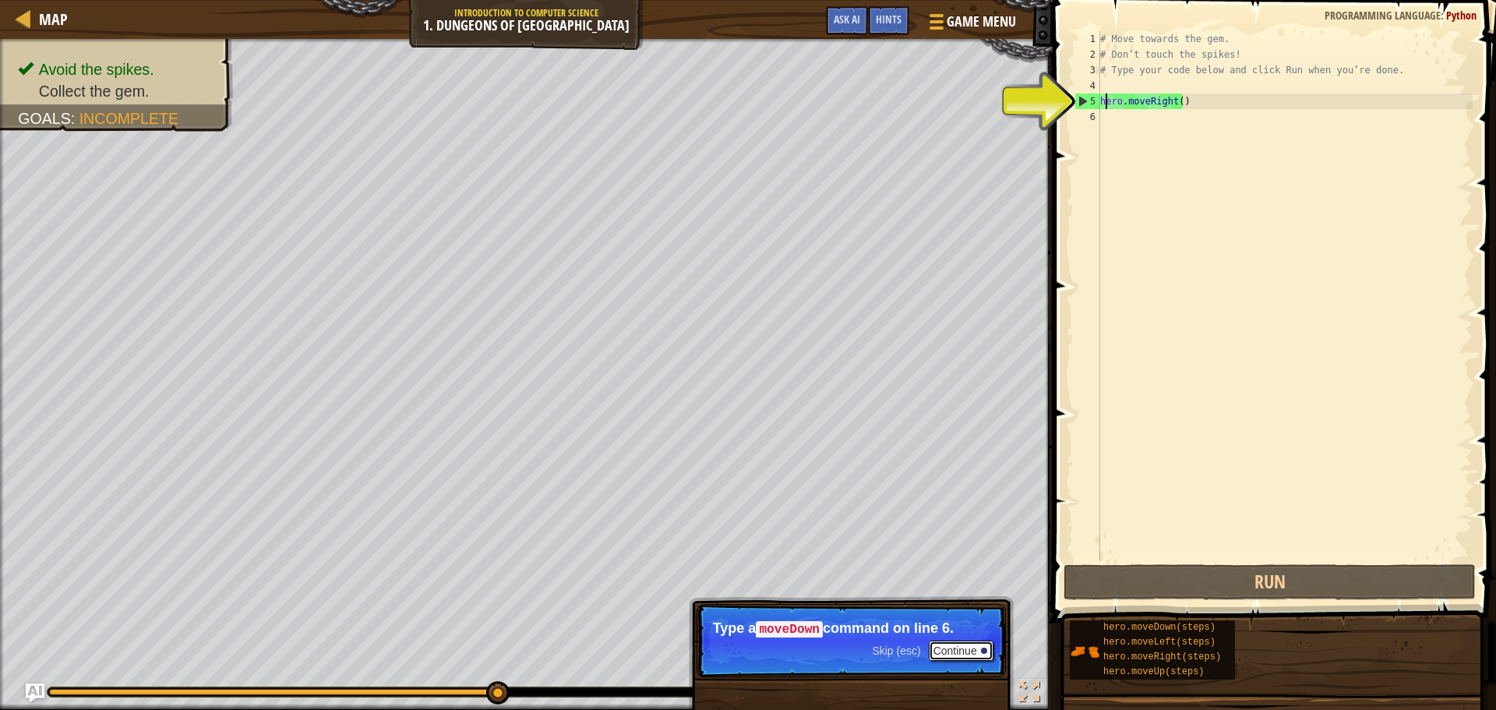
click at [949, 641] on button "Continue" at bounding box center [961, 651] width 65 height 20
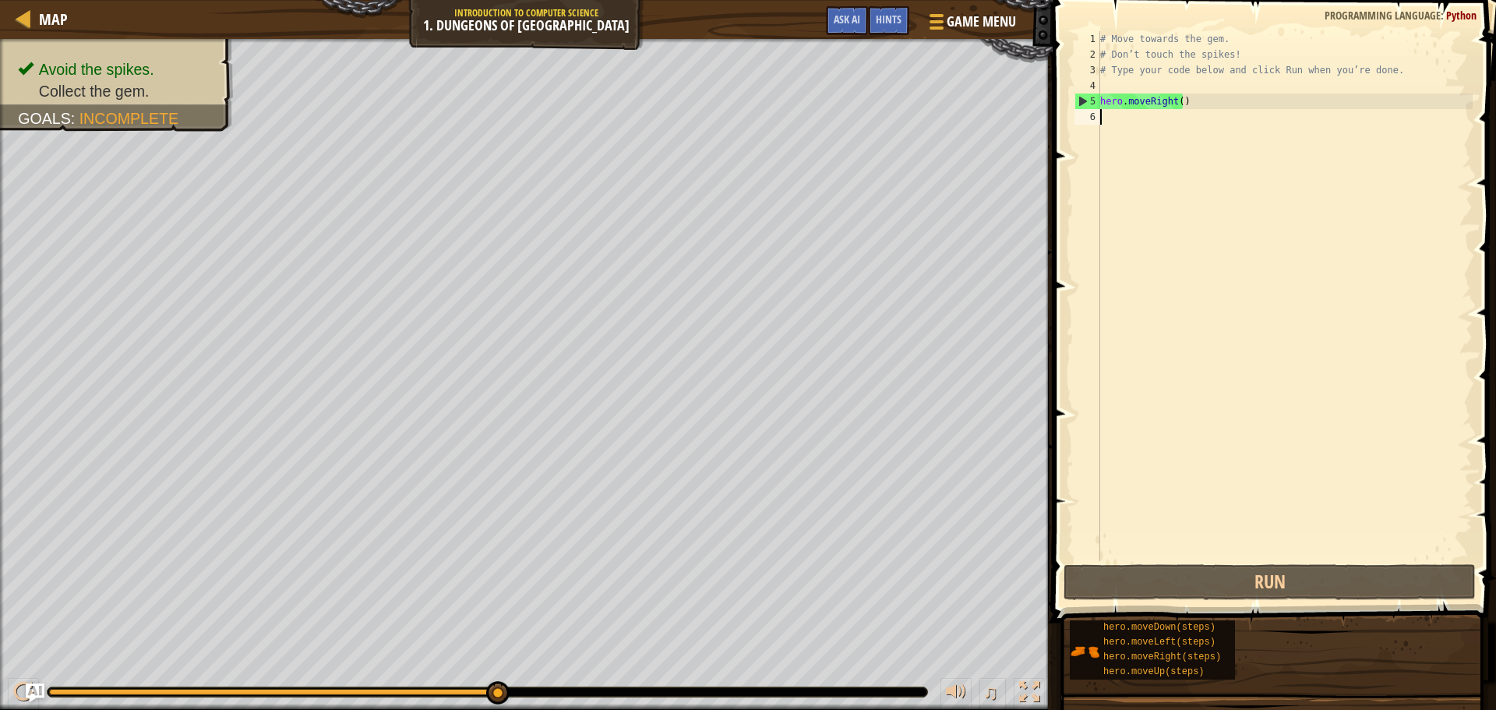
click at [1170, 104] on div "# Move towards the gem. # Don’t touch the spikes! # Type your code below and cl…" at bounding box center [1285, 311] width 376 height 561
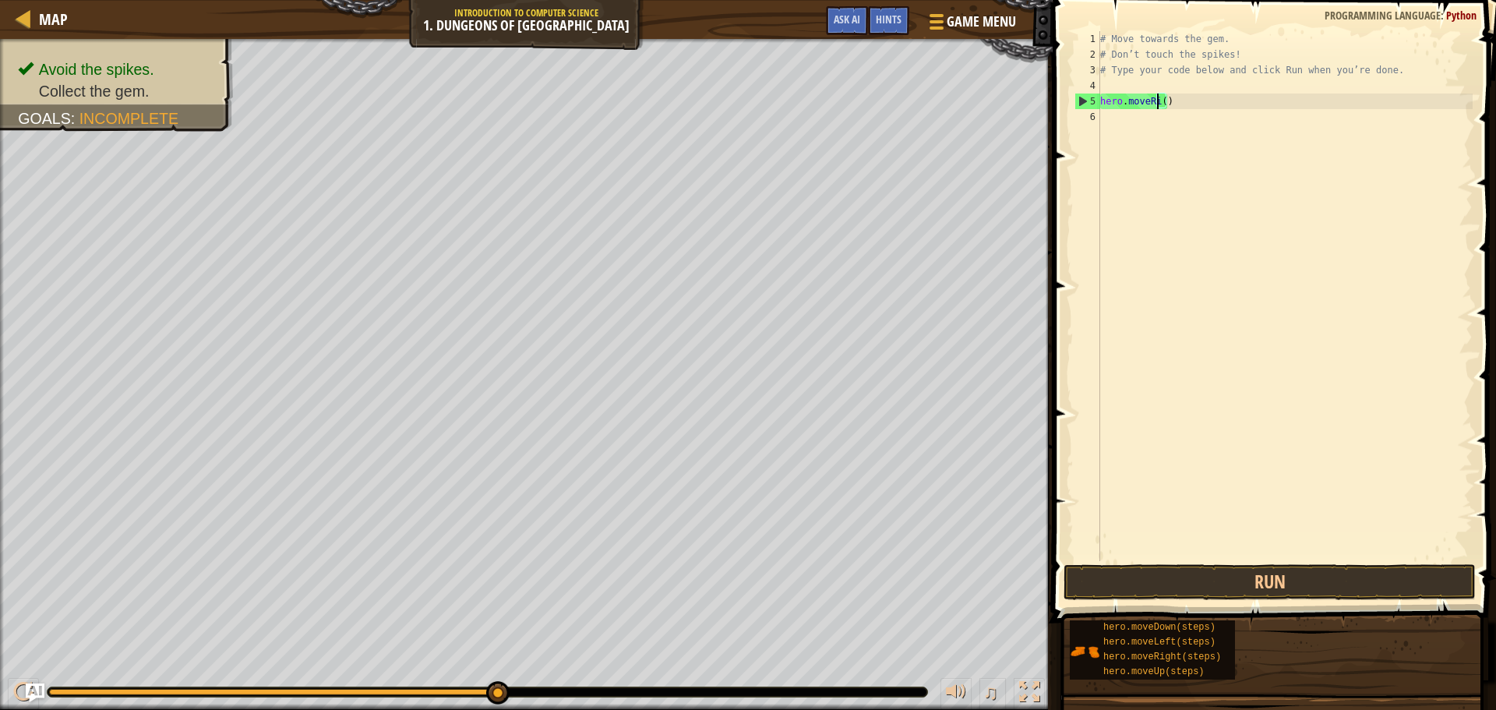
type textarea "hero.moveR()"
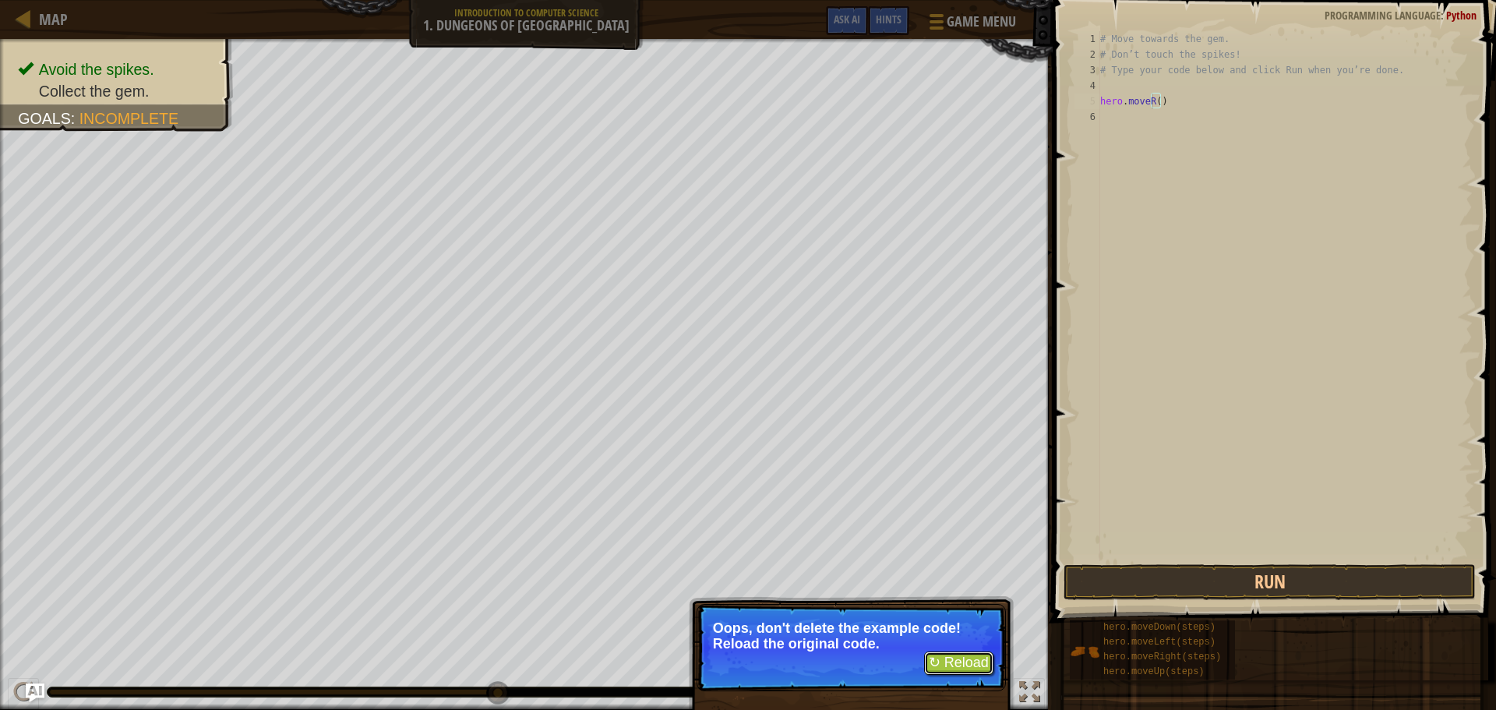
click at [940, 666] on button "↻ Reload" at bounding box center [958, 662] width 69 height 23
